Goal: Task Accomplishment & Management: Use online tool/utility

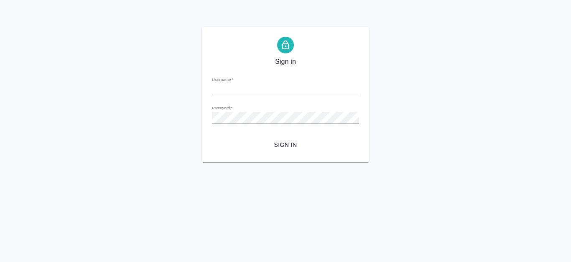
type input "[EMAIL_ADDRESS][DOMAIN_NAME]"
click at [279, 146] on span "Sign in" at bounding box center [286, 145] width 134 height 10
type input "e.kanataeva@awatera.com"
click at [200, 117] on div "Sign in Username   * e.kanataeva@awatera.com Password   * urlPath   * /Order/68…" at bounding box center [285, 95] width 571 height 136
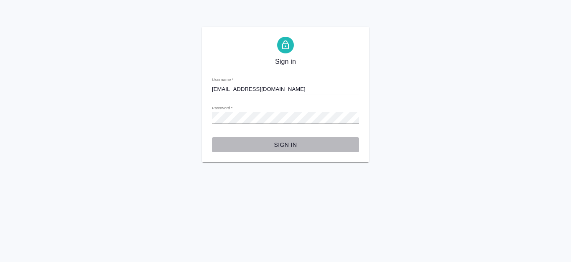
click at [285, 145] on span "Sign in" at bounding box center [286, 145] width 134 height 10
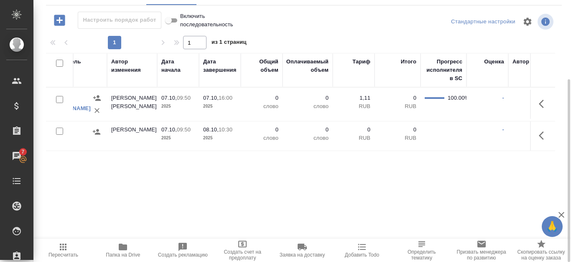
scroll to position [0, 361]
click at [439, 100] on div "100.00%" at bounding box center [442, 98] width 38 height 8
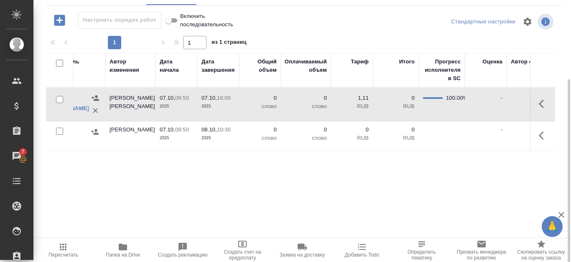
click at [439, 100] on div "100.00%" at bounding box center [442, 98] width 38 height 8
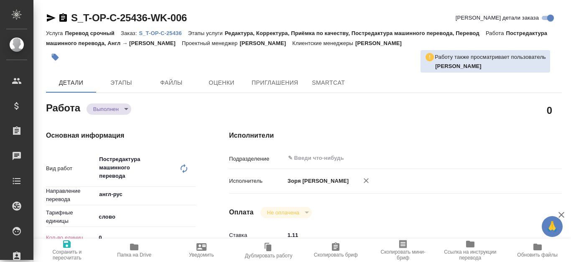
type textarea "x"
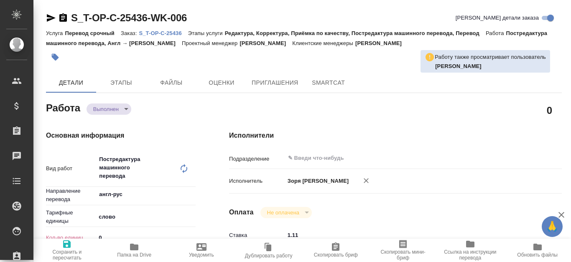
type textarea "x"
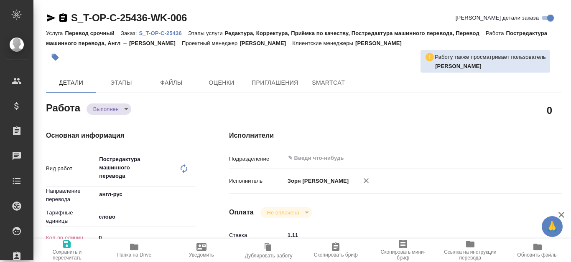
type textarea "x"
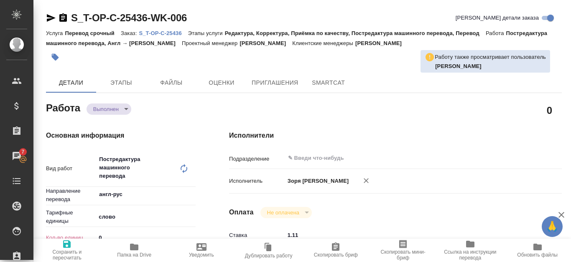
click at [181, 33] on p "S_T-OP-C-25436" at bounding box center [163, 33] width 49 height 6
click at [158, 34] on p "S_T-OP-C-25436" at bounding box center [163, 33] width 49 height 6
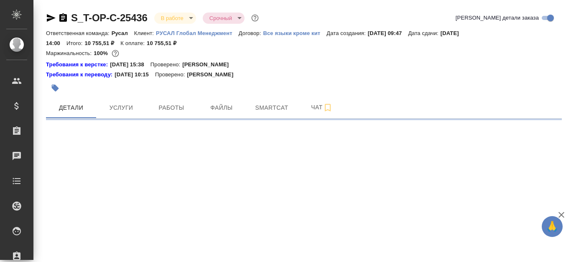
select select "RU"
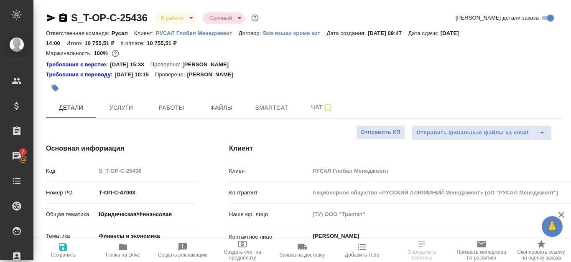
select select "RU"
type textarea "x"
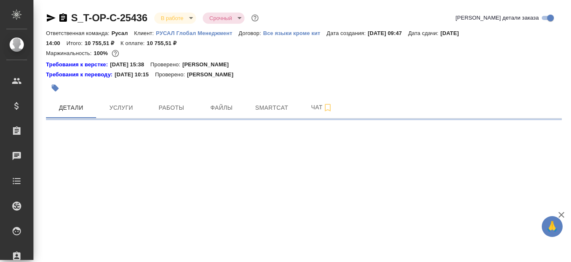
select select "RU"
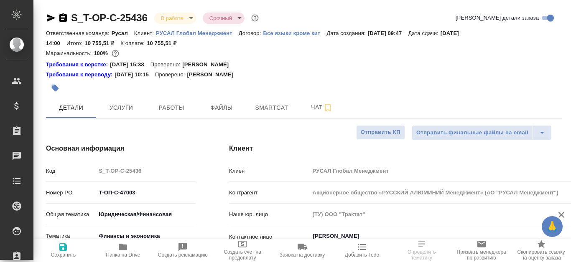
type textarea "x"
click at [263, 113] on button "Smartcat" at bounding box center [272, 107] width 50 height 21
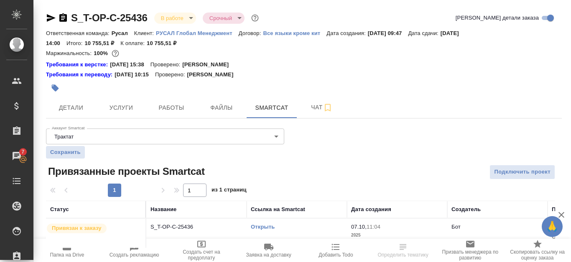
scroll to position [14, 0]
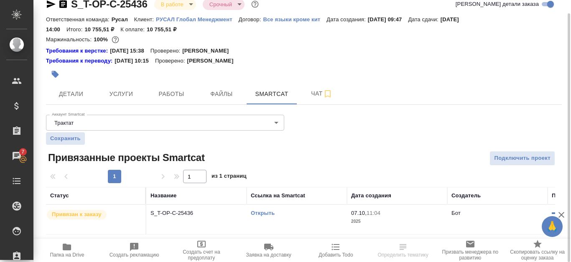
click at [270, 213] on link "Открыть" at bounding box center [263, 213] width 24 height 6
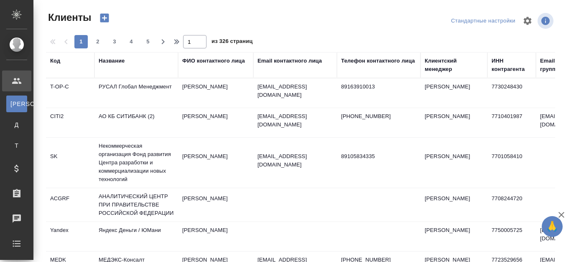
select select "RU"
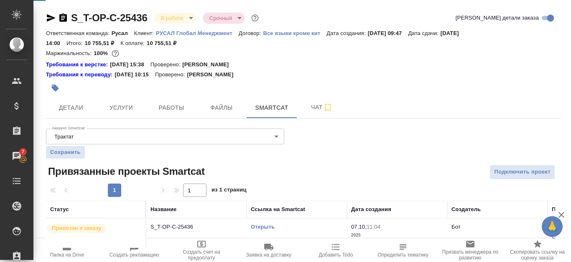
scroll to position [14, 0]
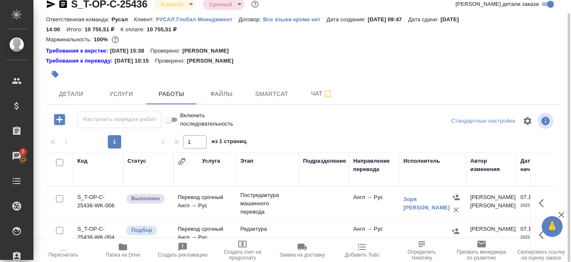
scroll to position [56, 0]
